Goal: Transaction & Acquisition: Book appointment/travel/reservation

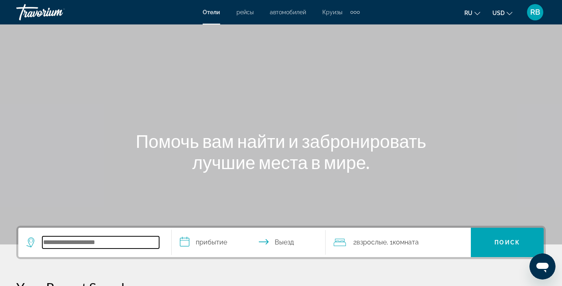
click at [134, 240] on input "Search hotel destination" at bounding box center [100, 242] width 117 height 12
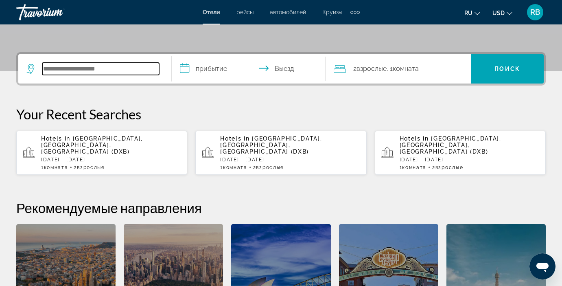
scroll to position [199, 0]
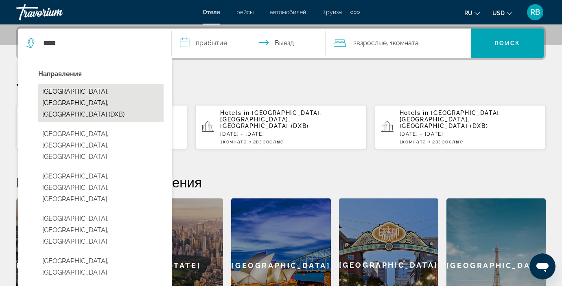
click at [119, 96] on button "[GEOGRAPHIC_DATA], [GEOGRAPHIC_DATA], [GEOGRAPHIC_DATA] (DXB)" at bounding box center [100, 103] width 125 height 38
type input "**********"
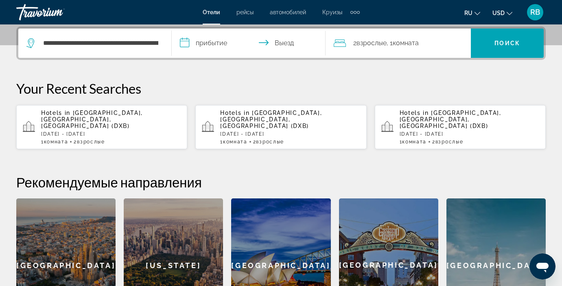
click at [226, 34] on input "**********" at bounding box center [250, 44] width 157 height 32
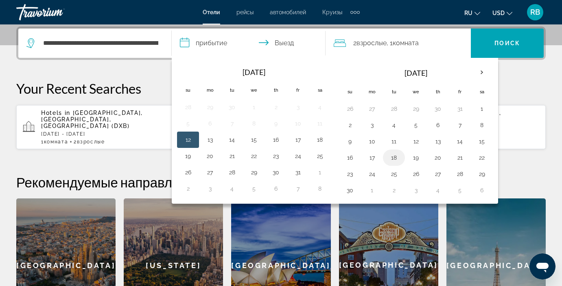
click at [394, 157] on button "18" at bounding box center [394, 157] width 13 height 11
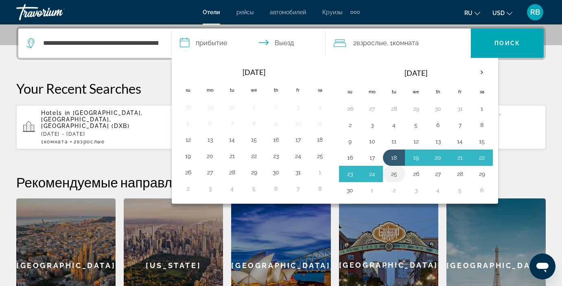
click at [394, 177] on button "25" at bounding box center [394, 173] width 13 height 11
type input "**********"
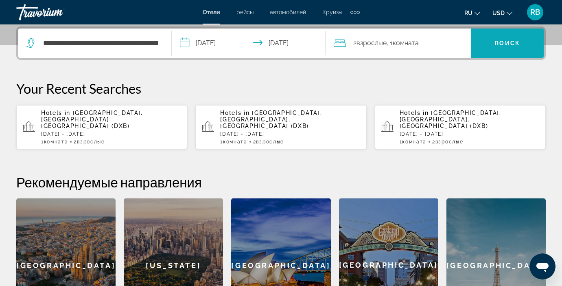
click at [486, 55] on span "Search" at bounding box center [507, 42] width 73 height 29
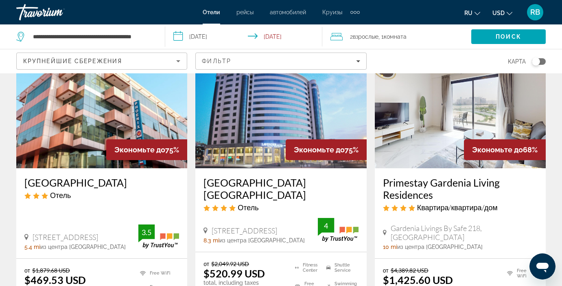
scroll to position [63, 0]
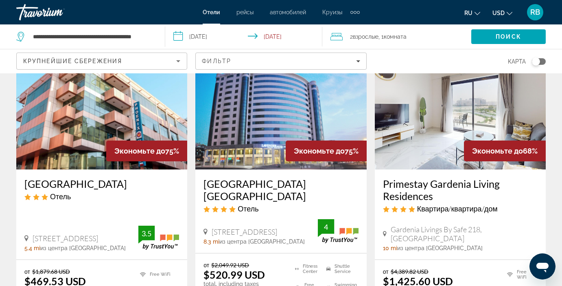
click at [92, 108] on img "Main content" at bounding box center [101, 104] width 171 height 130
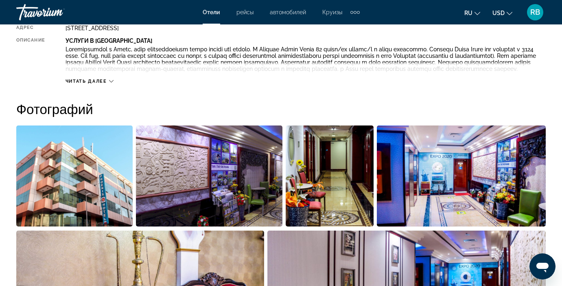
scroll to position [313, 0]
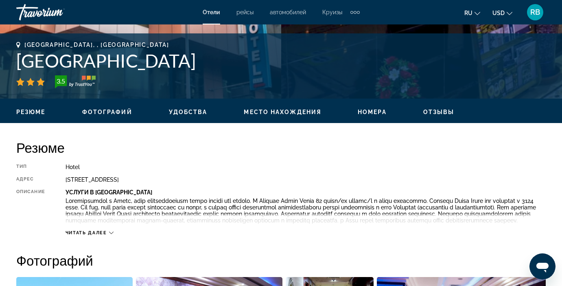
drag, startPoint x: 196, startPoint y: 61, endPoint x: 9, endPoint y: 64, distance: 186.9
click at [9, 64] on div "[GEOGRAPHIC_DATA], , [GEOGRAPHIC_DATA] Palette [GEOGRAPHIC_DATA] 3.5 адрес [STR…" at bounding box center [281, 66] width 562 height 49
copy h1 "[GEOGRAPHIC_DATA]"
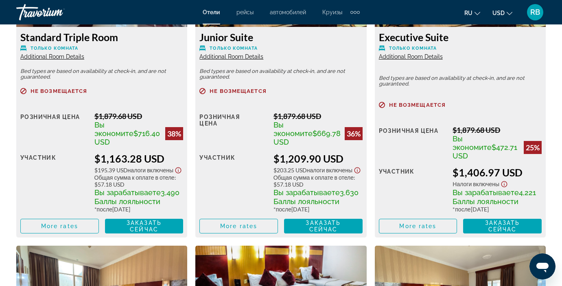
scroll to position [1666, 0]
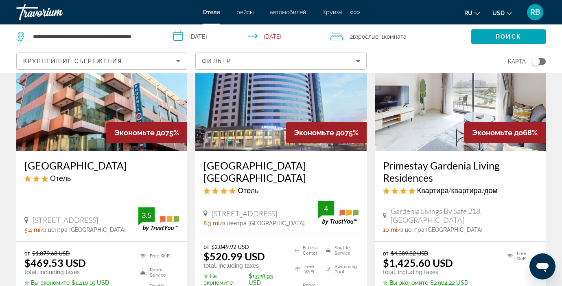
scroll to position [80, 0]
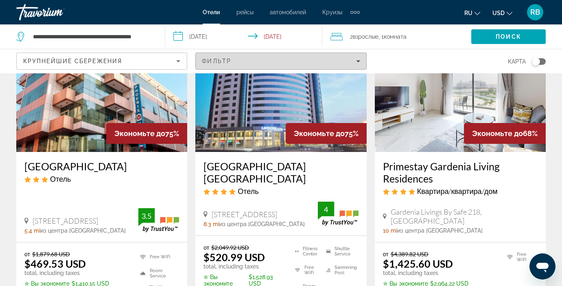
click at [322, 58] on div "Фильтр" at bounding box center [281, 61] width 158 height 7
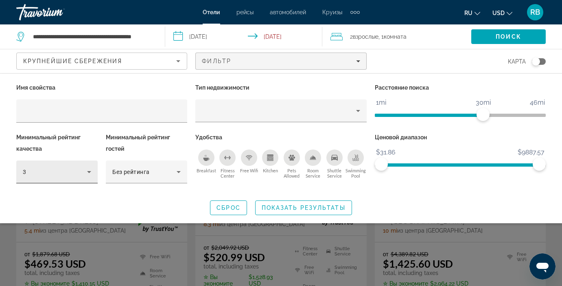
click at [81, 180] on div "3" at bounding box center [57, 171] width 68 height 23
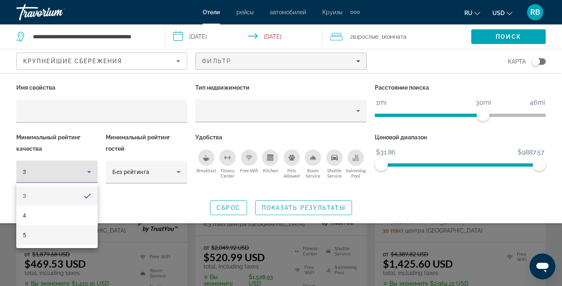
click at [60, 228] on mat-option "5" at bounding box center [56, 235] width 81 height 20
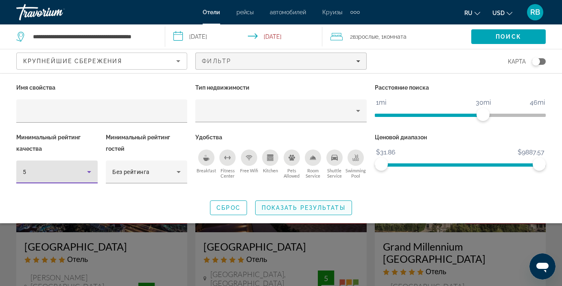
click at [284, 207] on span "Показать результаты" at bounding box center [304, 207] width 84 height 7
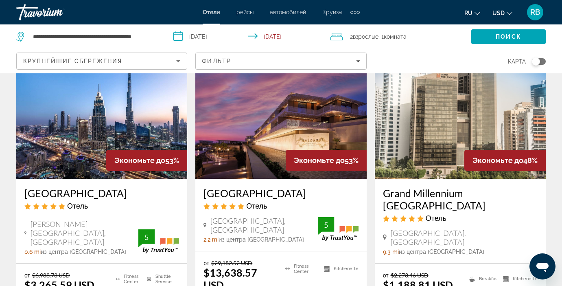
scroll to position [75, 0]
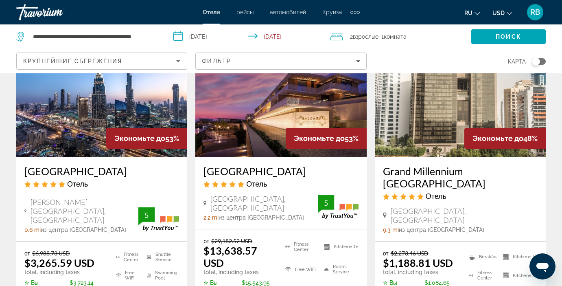
click at [110, 101] on img "Main content" at bounding box center [101, 91] width 171 height 130
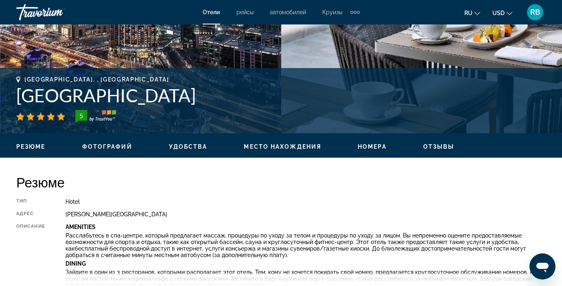
scroll to position [278, 0]
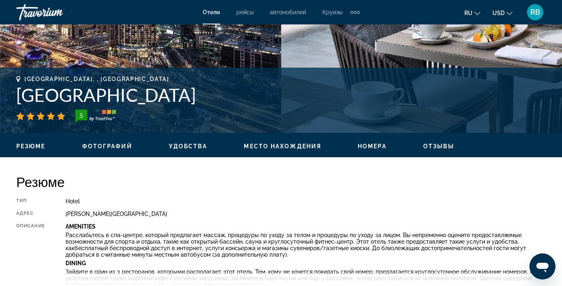
drag, startPoint x: 318, startPoint y: 99, endPoint x: 10, endPoint y: 103, distance: 307.4
click at [10, 103] on div "[GEOGRAPHIC_DATA], , [GEOGRAPHIC_DATA] [GEOGRAPHIC_DATA] [GEOGRAPHIC_DATA][PERS…" at bounding box center [281, 100] width 562 height 49
copy h1 "[GEOGRAPHIC_DATA]"
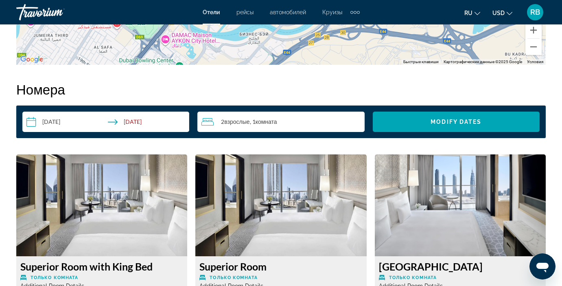
scroll to position [1133, 0]
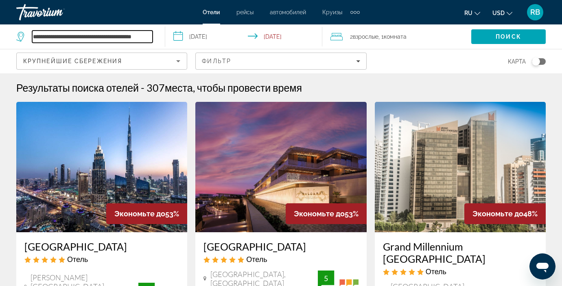
click at [149, 37] on input "**********" at bounding box center [92, 37] width 121 height 12
click at [162, 48] on app-destination-search "**********" at bounding box center [82, 36] width 165 height 24
click at [152, 37] on input "**********" at bounding box center [92, 37] width 121 height 12
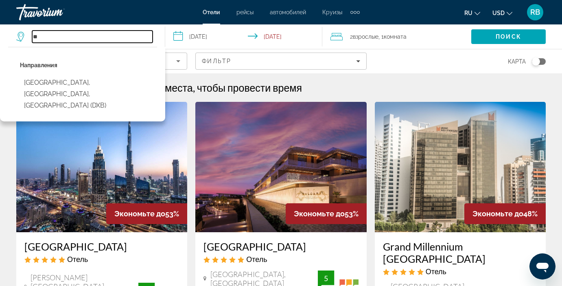
type input "*"
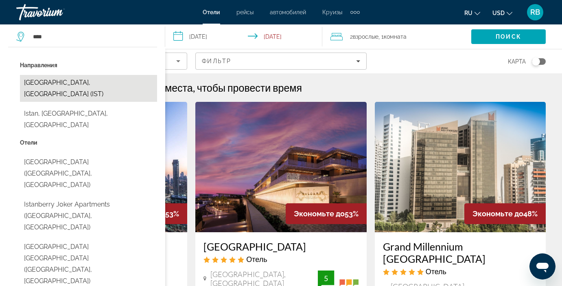
drag, startPoint x: 143, startPoint y: 53, endPoint x: 78, endPoint y: 82, distance: 71.4
click at [78, 82] on button "[GEOGRAPHIC_DATA], [GEOGRAPHIC_DATA] (IST)" at bounding box center [88, 88] width 137 height 27
type input "**********"
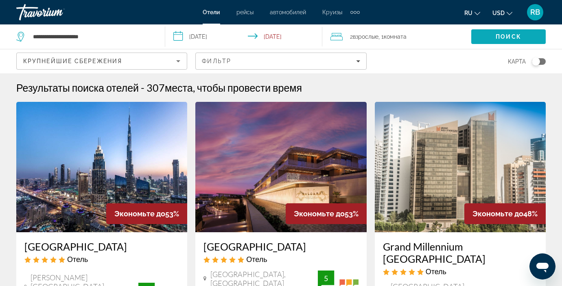
click at [510, 39] on span "Поиск" at bounding box center [509, 36] width 26 height 7
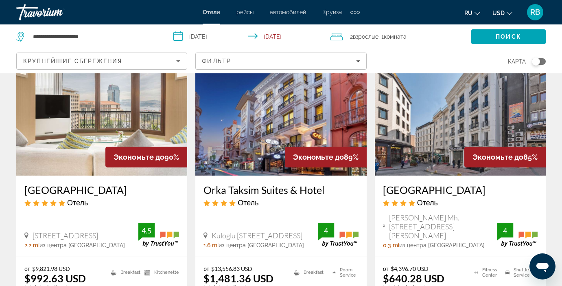
scroll to position [57, 0]
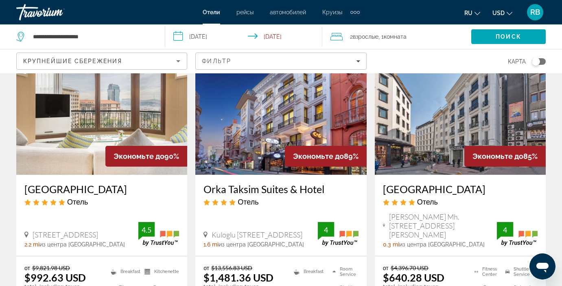
click at [92, 116] on img "Main content" at bounding box center [101, 109] width 171 height 130
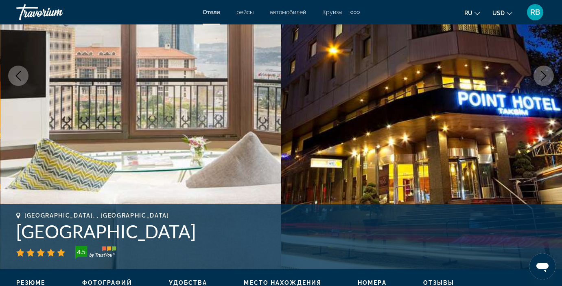
scroll to position [144, 0]
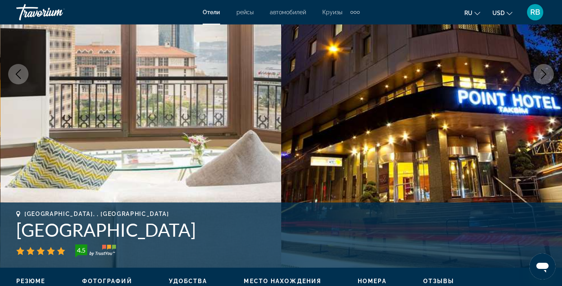
drag, startPoint x: 174, startPoint y: 231, endPoint x: 7, endPoint y: 230, distance: 166.9
click at [7, 230] on div "[GEOGRAPHIC_DATA], , [GEOGRAPHIC_DATA] 4.5 адрес [STREET_ADDRESS]" at bounding box center [281, 234] width 562 height 49
copy h1 "[GEOGRAPHIC_DATA]"
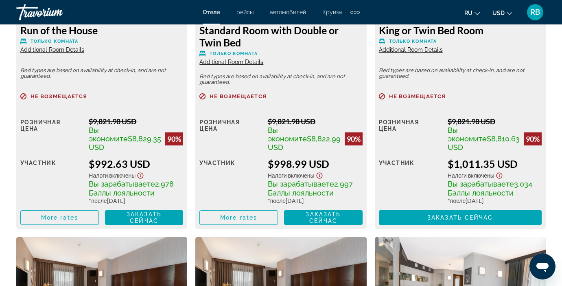
scroll to position [1376, 0]
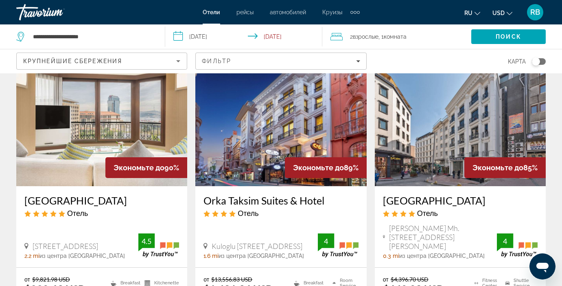
scroll to position [45, 0]
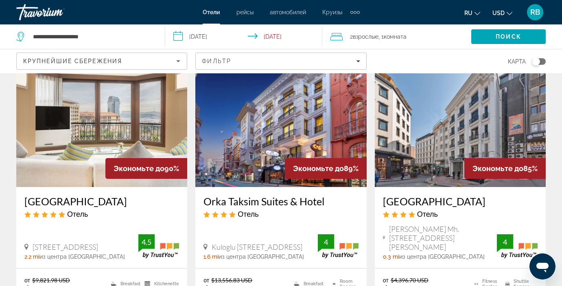
click at [298, 127] on img "Main content" at bounding box center [280, 122] width 171 height 130
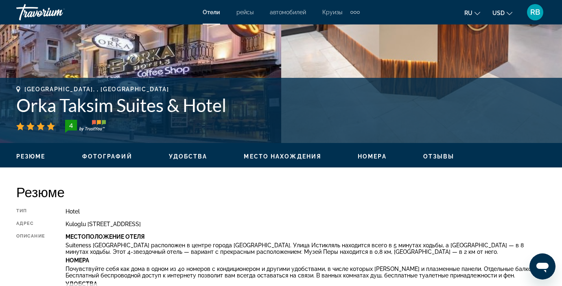
scroll to position [263, 0]
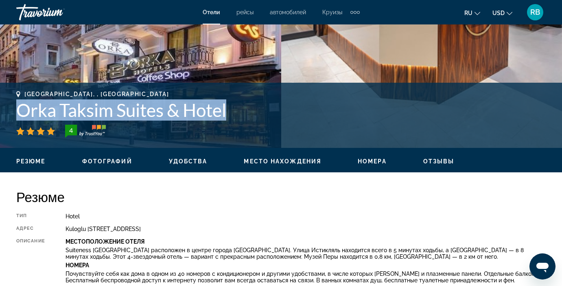
drag, startPoint x: 233, startPoint y: 109, endPoint x: 12, endPoint y: 99, distance: 221.3
click at [12, 99] on div "[GEOGRAPHIC_DATA], , [GEOGRAPHIC_DATA] Orka Taksim Suites & Hotel 4 адрес [STRE…" at bounding box center [281, 115] width 562 height 49
copy h1 "Orka Taksim Suites & Hotel"
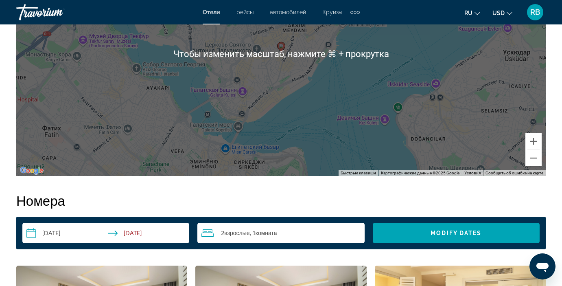
scroll to position [1023, 0]
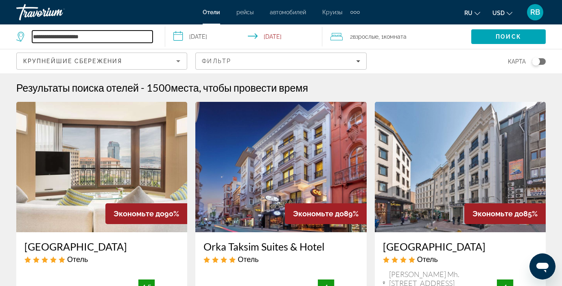
drag, startPoint x: 138, startPoint y: 33, endPoint x: -6, endPoint y: 33, distance: 144.1
click at [0, 33] on html "**********" at bounding box center [281, 143] width 562 height 286
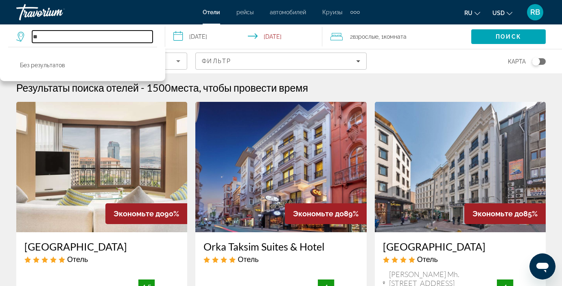
type input "*"
